Goal: Find specific page/section: Find specific page/section

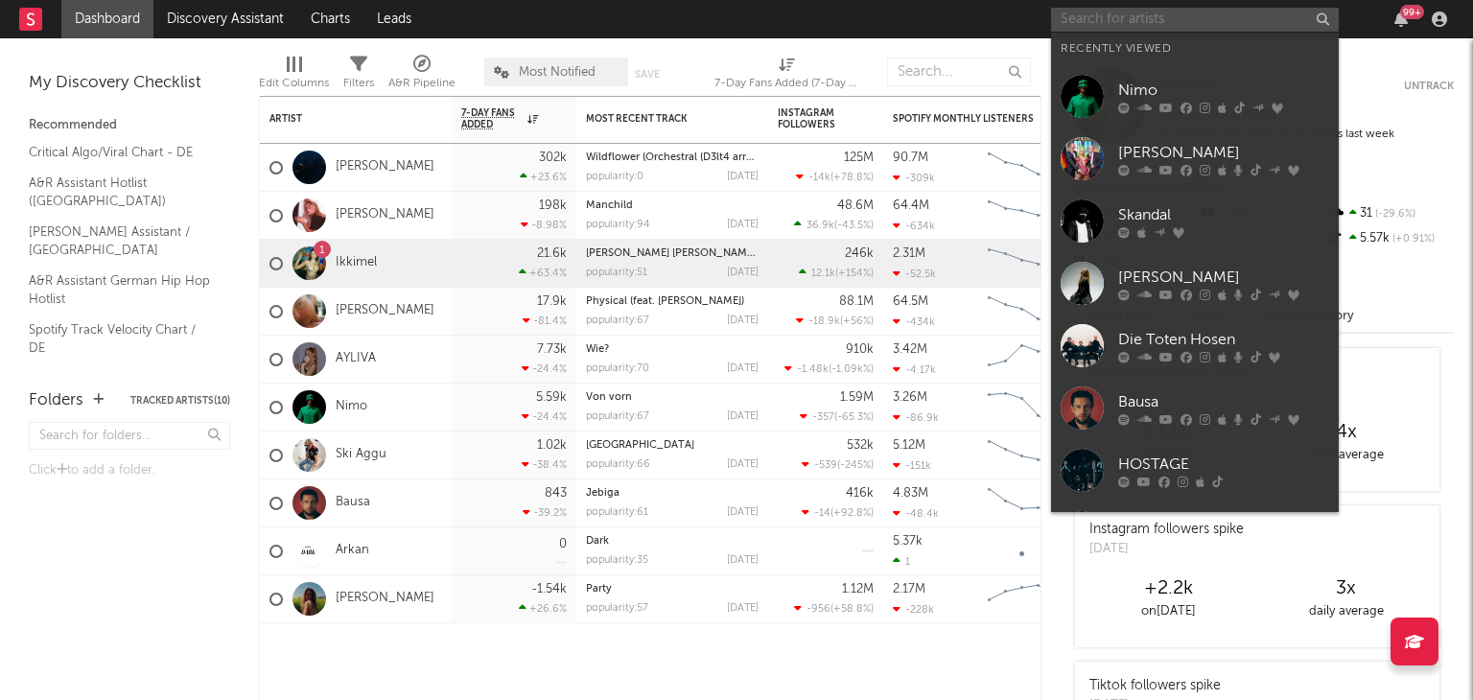
click at [1291, 24] on input "text" at bounding box center [1195, 20] width 288 height 24
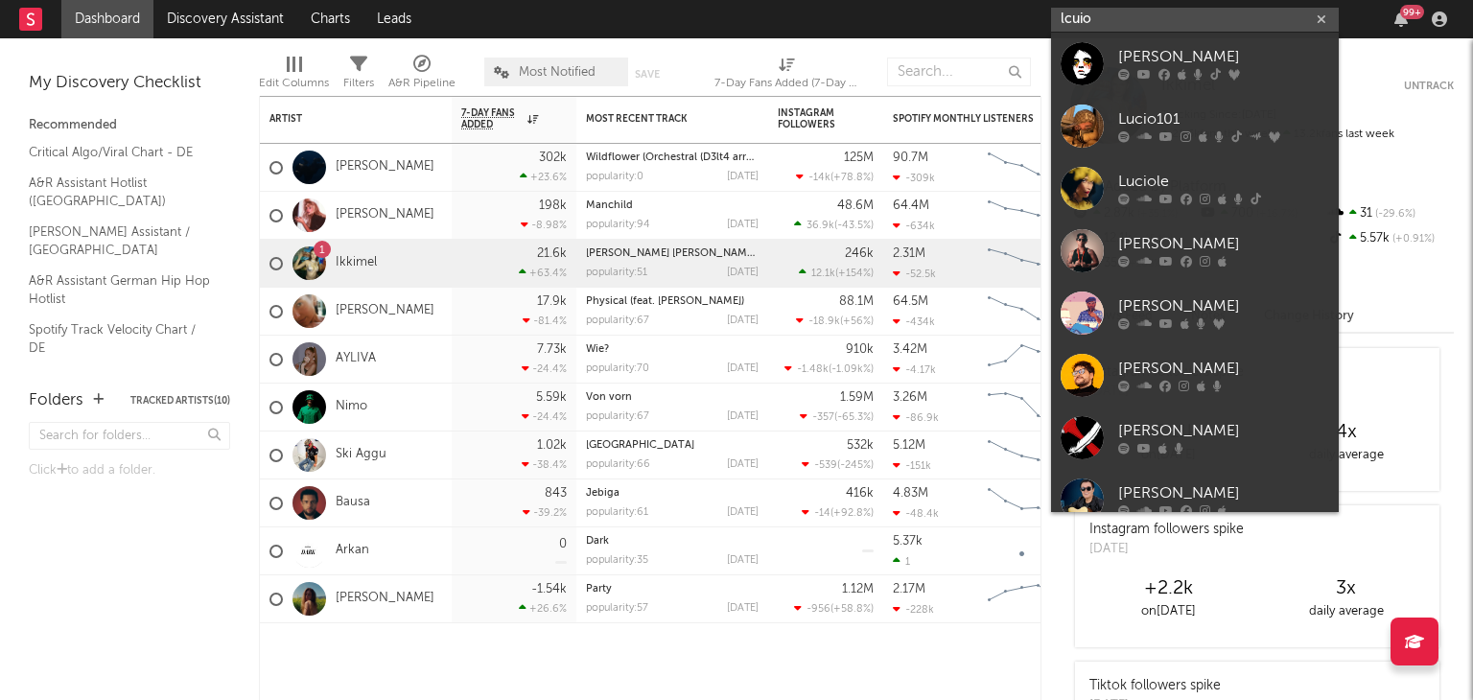
click at [1078, 24] on input "lcuio" at bounding box center [1195, 20] width 288 height 24
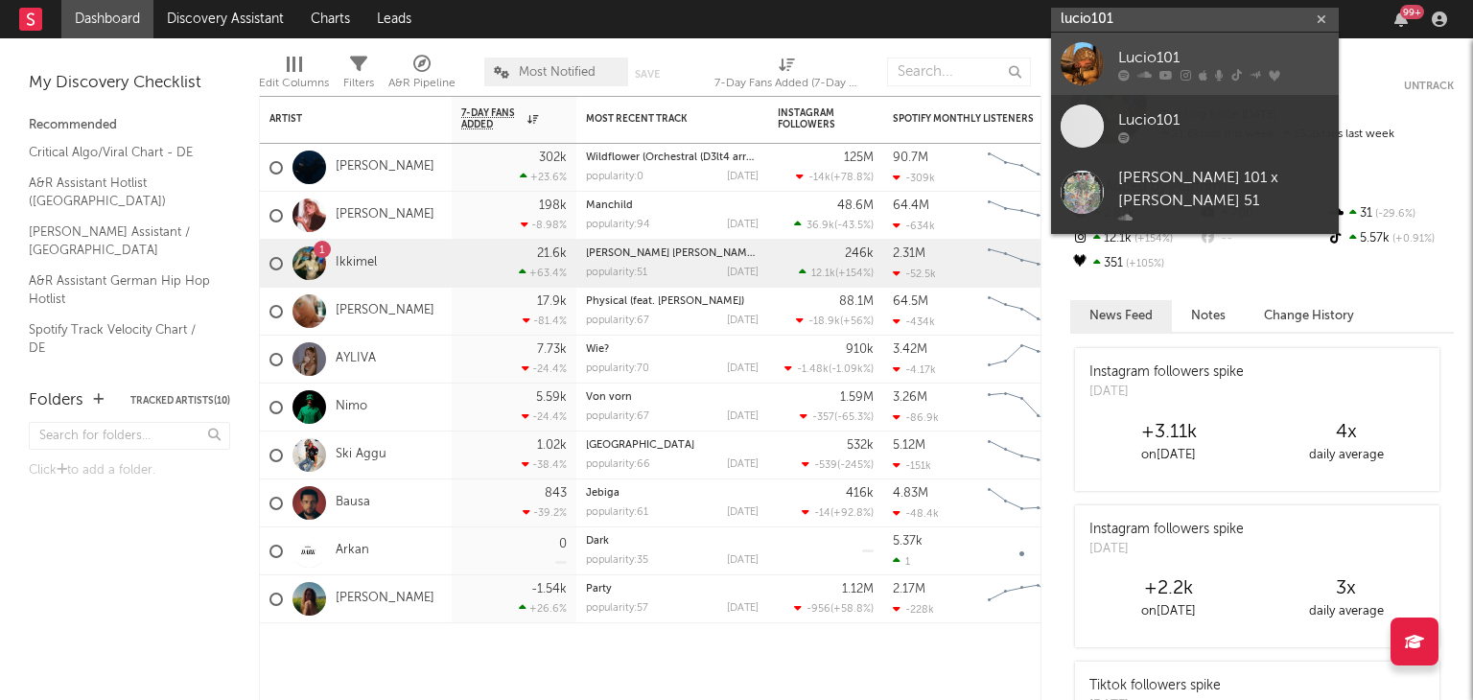
type input "lucio101"
click at [1135, 60] on div "Lucio101" at bounding box center [1223, 57] width 211 height 23
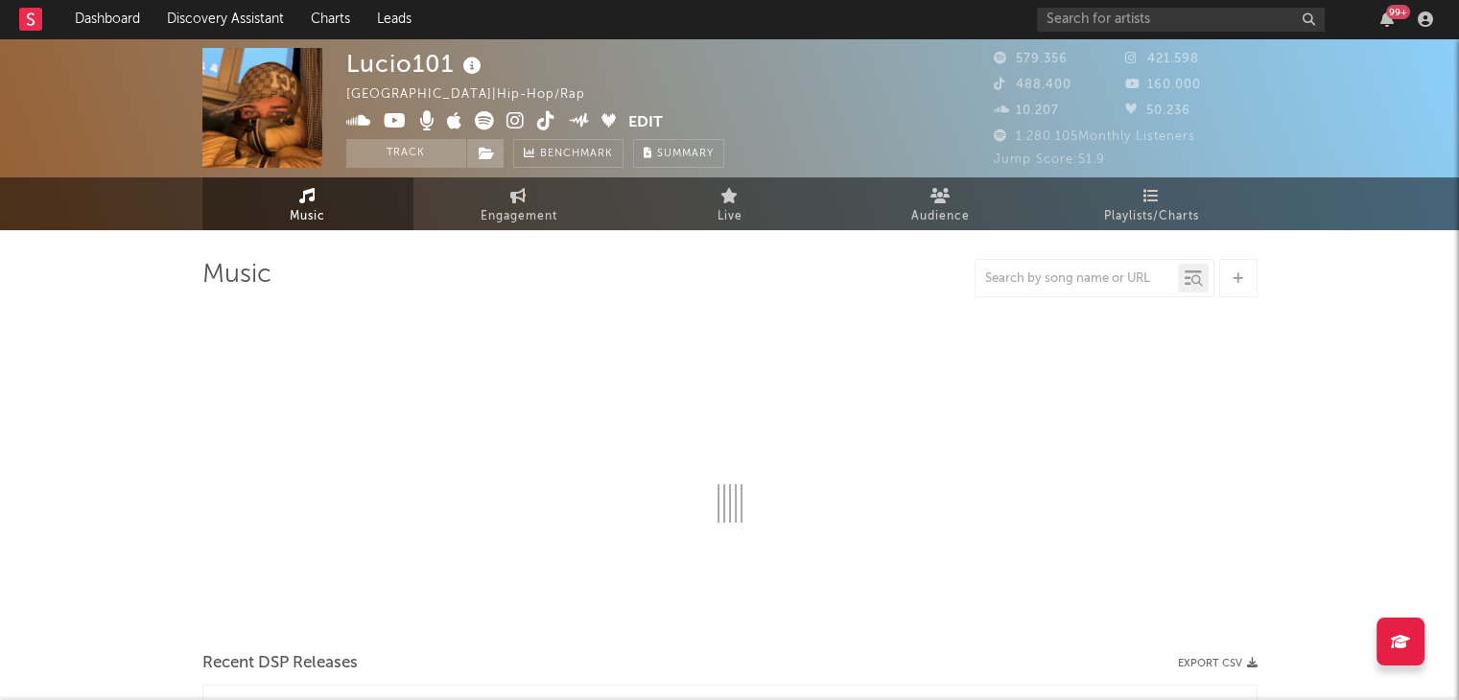
select select "6m"
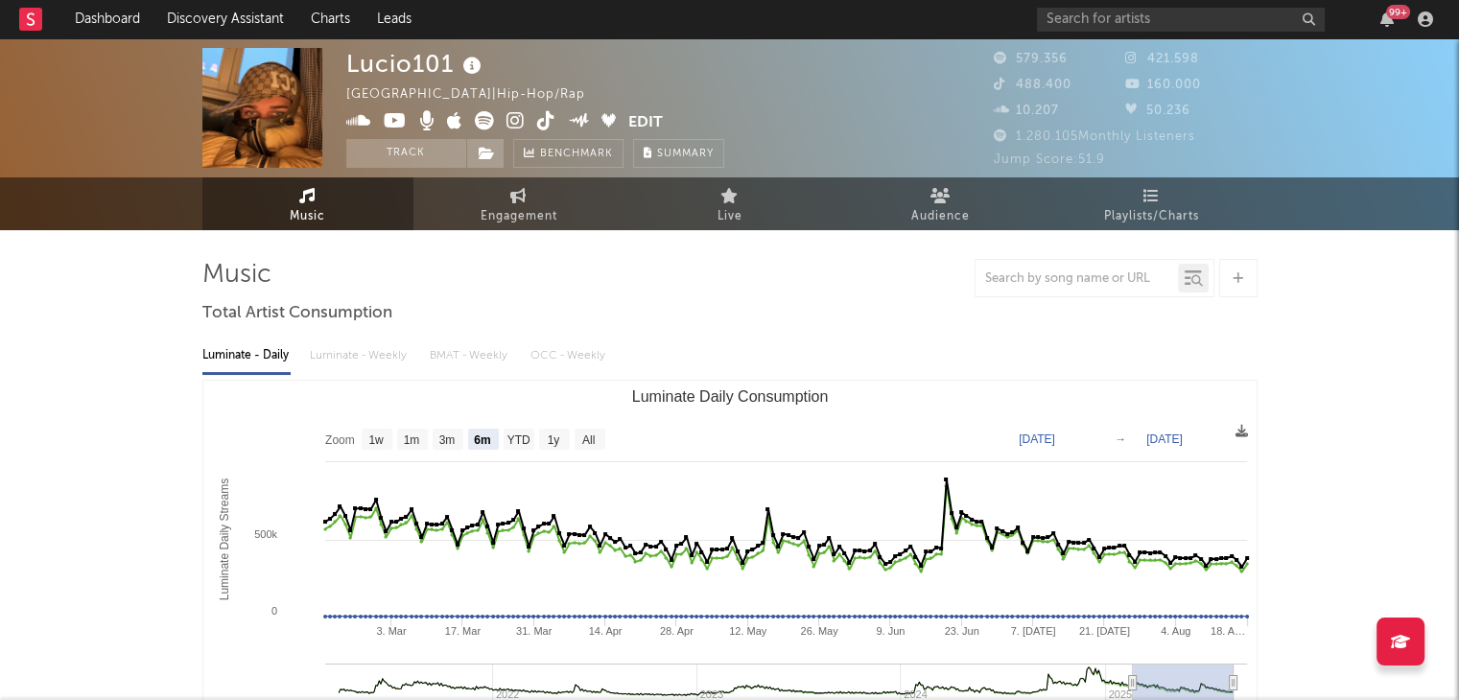
click at [549, 119] on icon at bounding box center [546, 120] width 18 height 19
click at [516, 112] on icon at bounding box center [515, 120] width 18 height 19
